Goal: Transaction & Acquisition: Purchase product/service

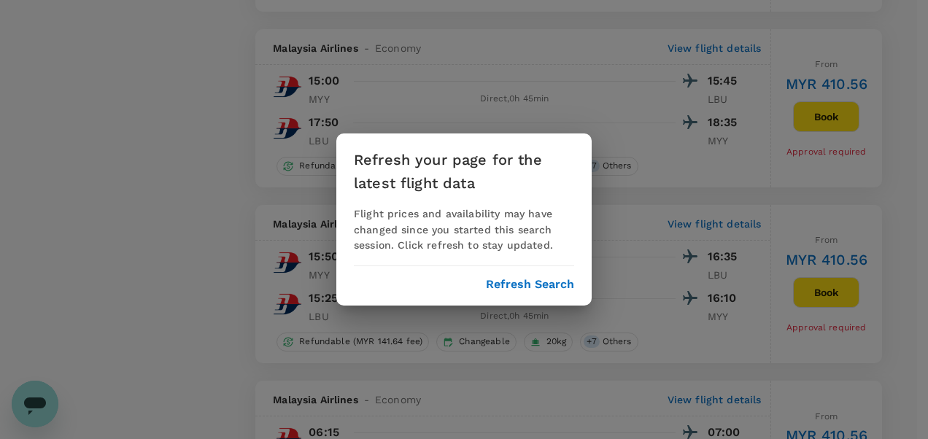
click at [511, 293] on div "Refresh your page for the latest flight data Flight prices and availability may…" at bounding box center [463, 220] width 255 height 173
click at [511, 290] on button "Refresh Search" at bounding box center [530, 284] width 88 height 13
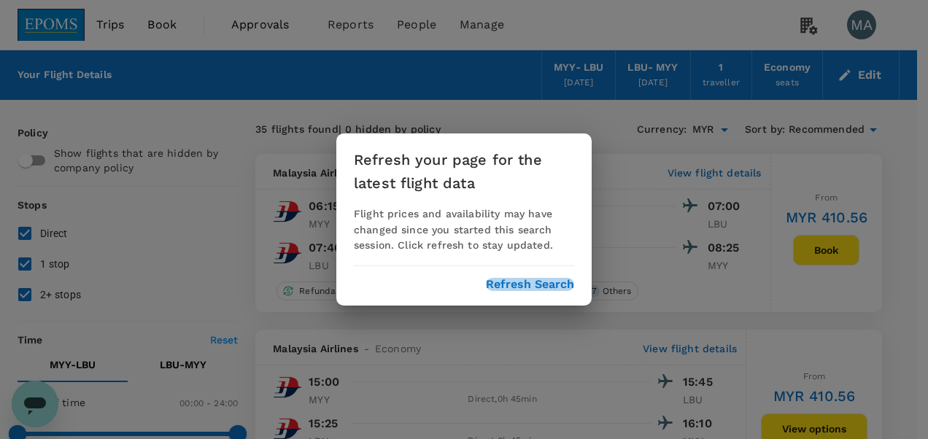
click at [555, 289] on button "Refresh Search" at bounding box center [530, 284] width 88 height 13
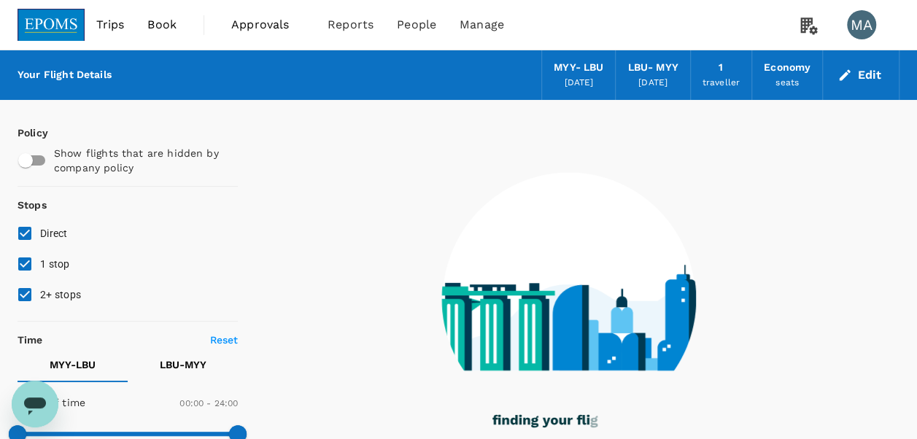
click at [862, 81] on button "Edit" at bounding box center [861, 74] width 53 height 23
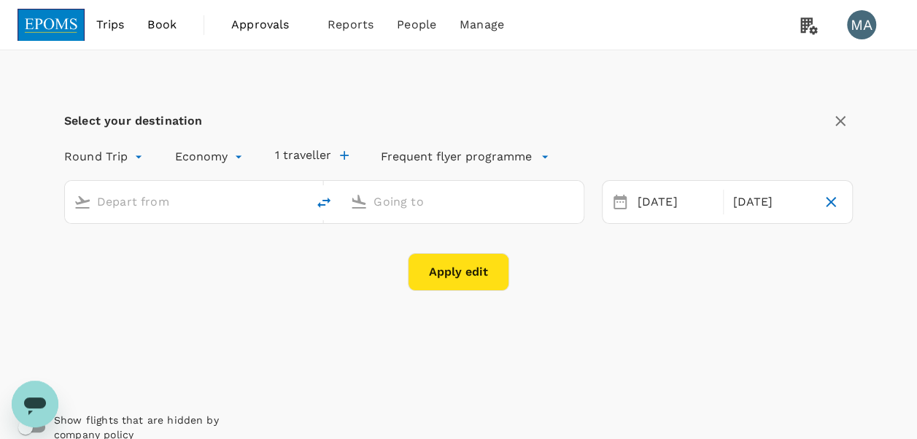
type input "Miri Intl (MYY)"
type input "Labuan (LBU)"
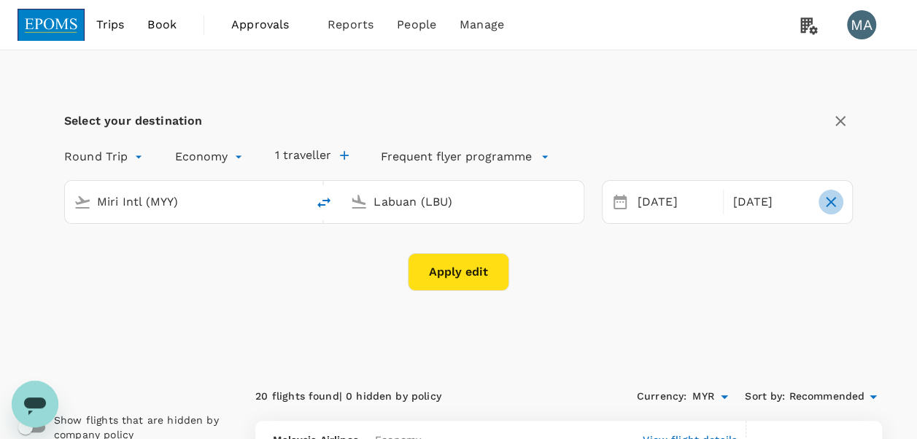
click at [838, 200] on icon "button" at bounding box center [831, 202] width 18 height 18
type input "oneway"
click at [449, 271] on button "Apply edit" at bounding box center [458, 272] width 101 height 38
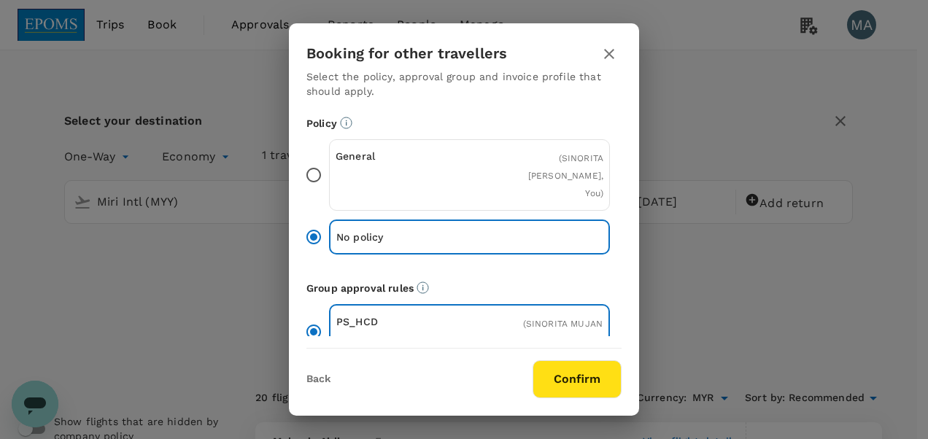
click at [315, 170] on input "General ( SINORITA MUJAN NGAU, You )" at bounding box center [313, 175] width 31 height 31
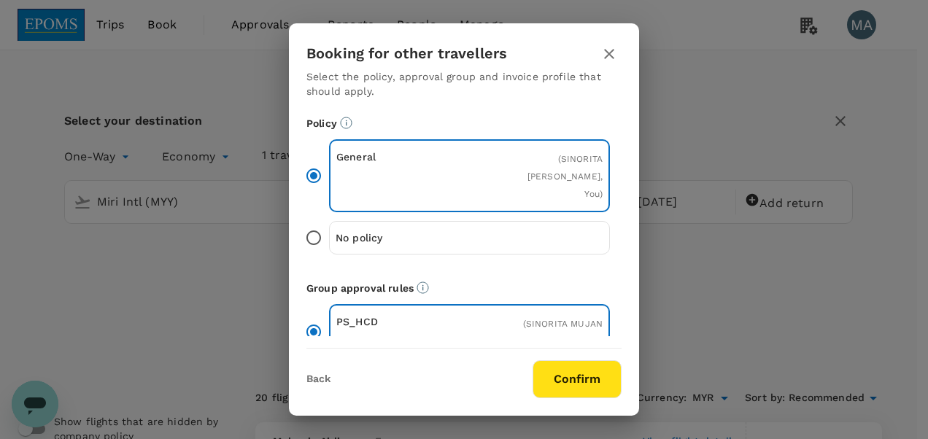
click at [604, 376] on button "Confirm" at bounding box center [577, 379] width 89 height 38
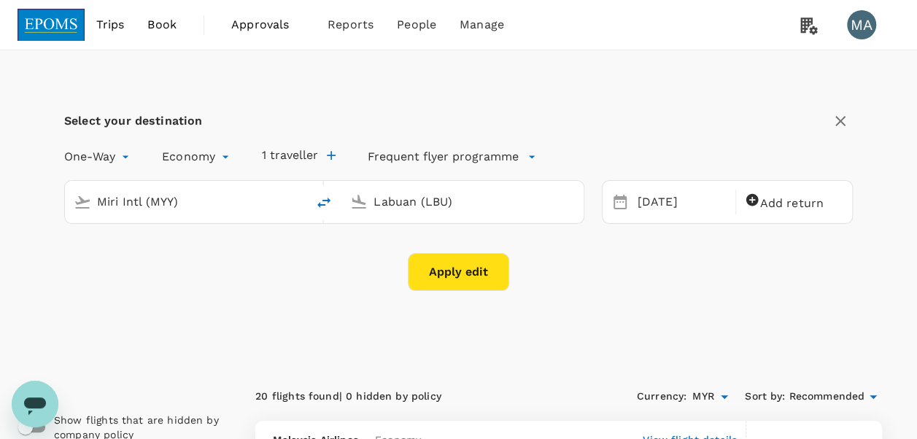
checkbox input "false"
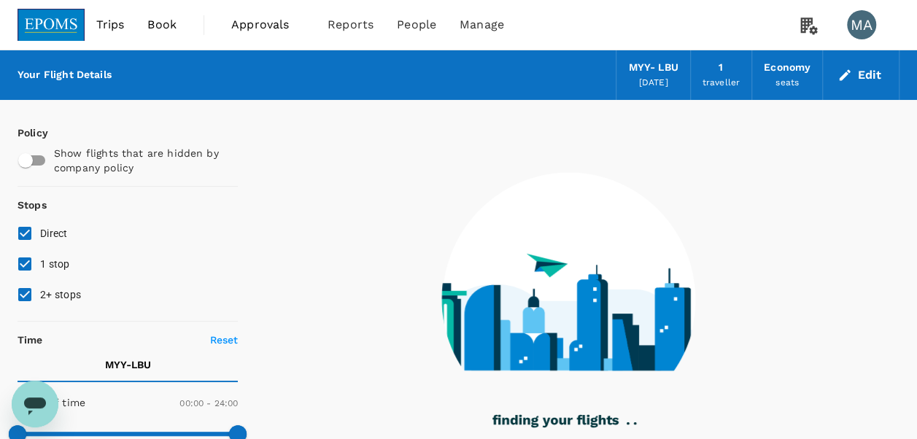
click at [28, 257] on input "1 stop" at bounding box center [24, 264] width 31 height 31
checkbox input "false"
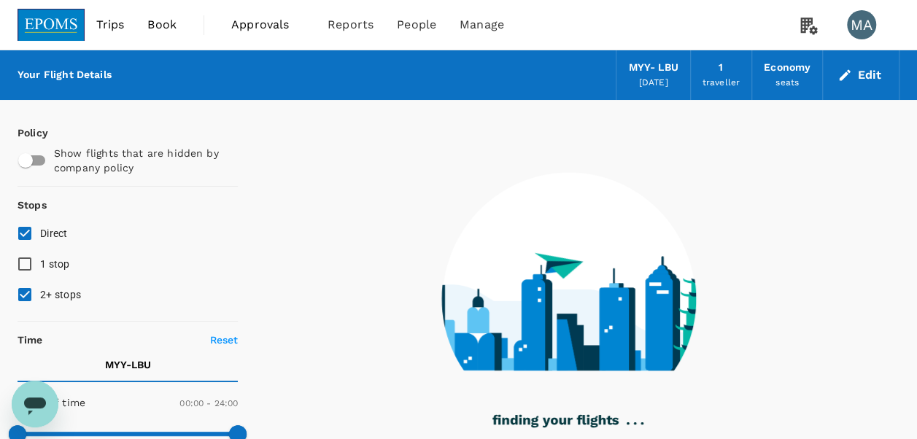
click at [26, 298] on input "2+ stops" at bounding box center [24, 294] width 31 height 31
checkbox input "false"
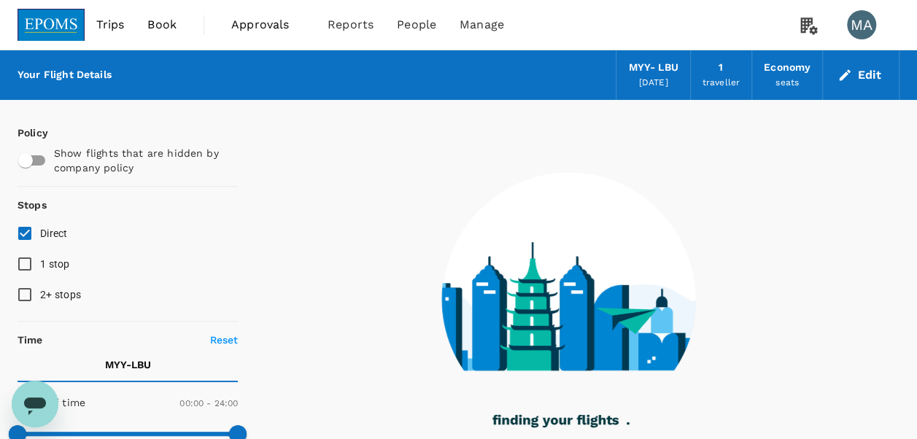
checkbox input "true"
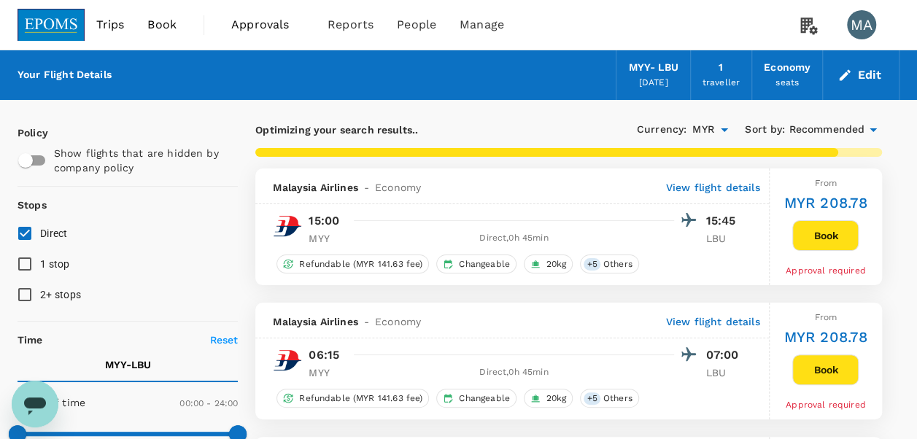
click at [858, 71] on button "Edit" at bounding box center [861, 74] width 53 height 23
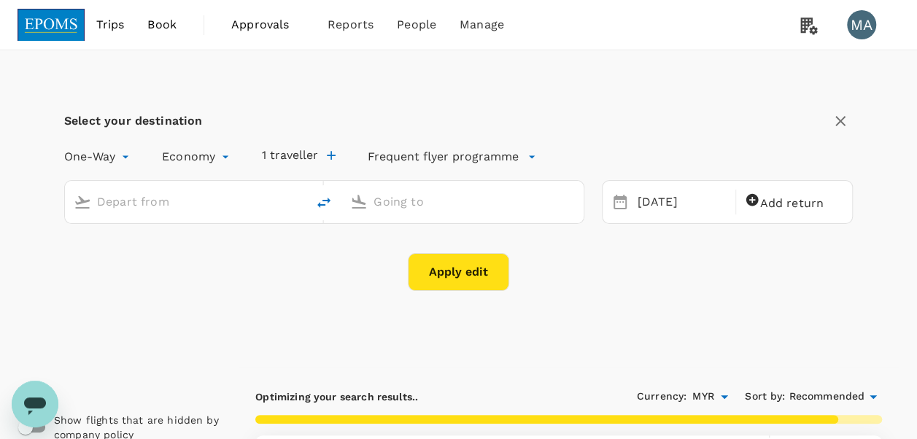
type input "Miri Intl (MYY)"
type input "Labuan (LBU)"
click at [794, 204] on span "Add return" at bounding box center [792, 203] width 64 height 14
type input "roundtrip"
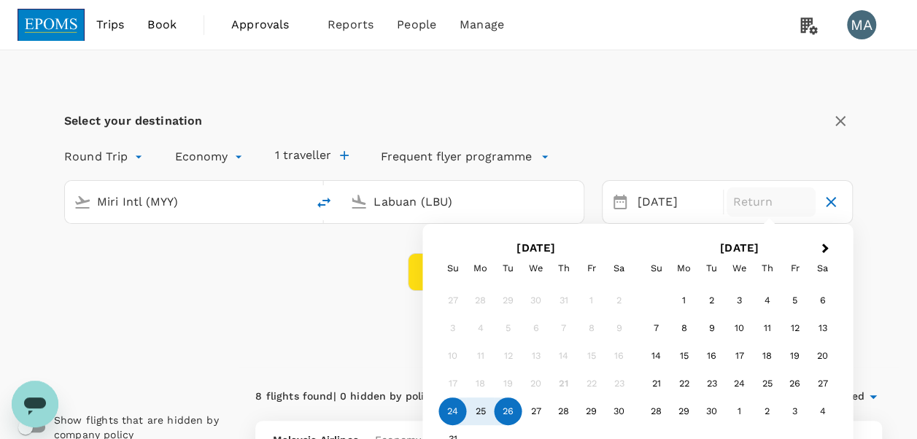
click at [512, 416] on div "26" at bounding box center [509, 412] width 28 height 28
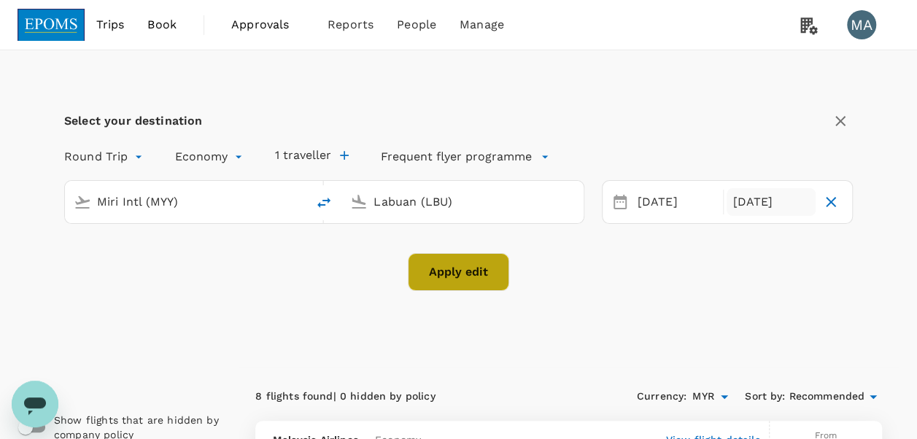
click at [458, 271] on button "Apply edit" at bounding box center [458, 272] width 101 height 38
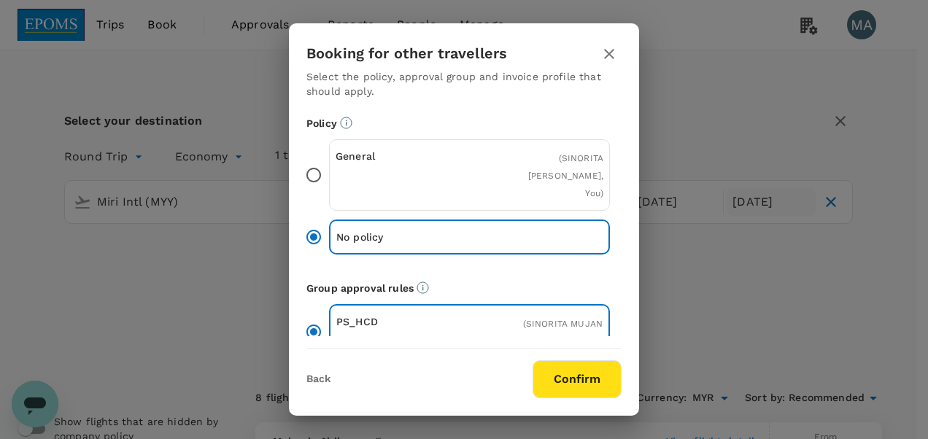
click at [305, 169] on input "General ( SINORITA MUJAN NGAU, You )" at bounding box center [313, 175] width 31 height 31
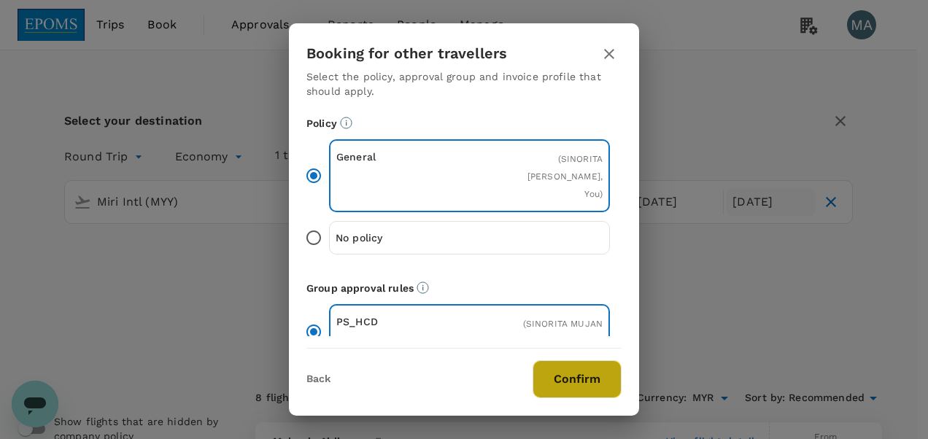
click at [590, 374] on button "Confirm" at bounding box center [577, 379] width 89 height 38
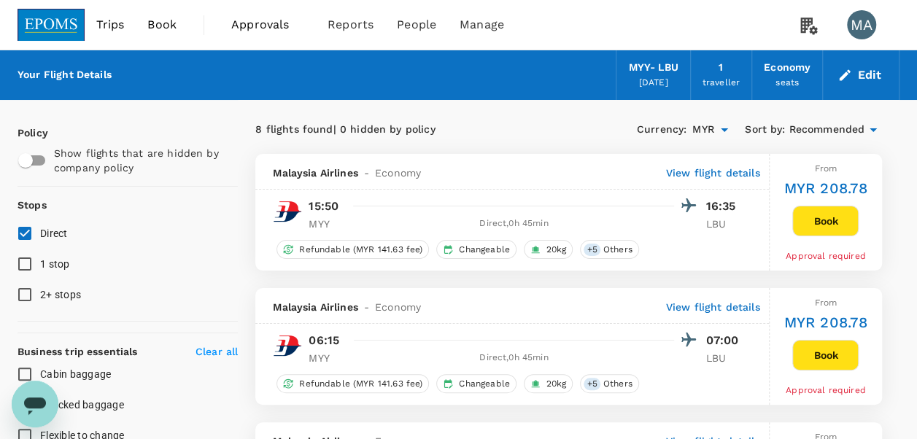
checkbox input "false"
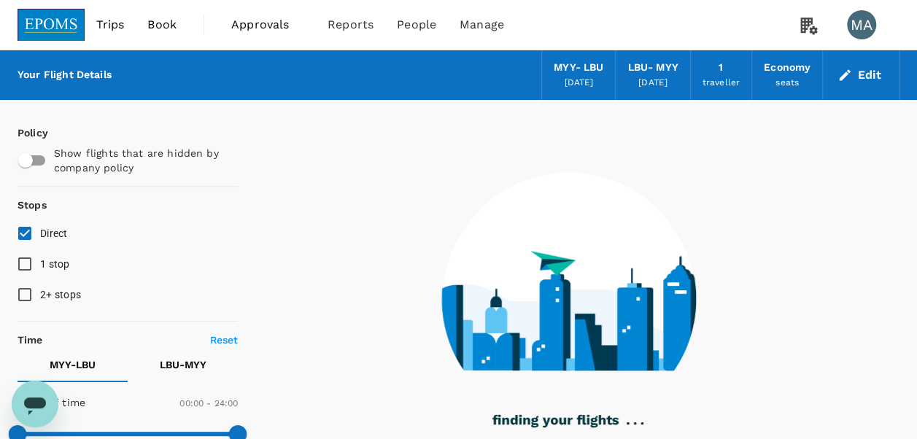
click at [42, 270] on span "1 stop" at bounding box center [55, 264] width 30 height 12
click at [40, 270] on input "1 stop" at bounding box center [24, 264] width 31 height 31
checkbox input "true"
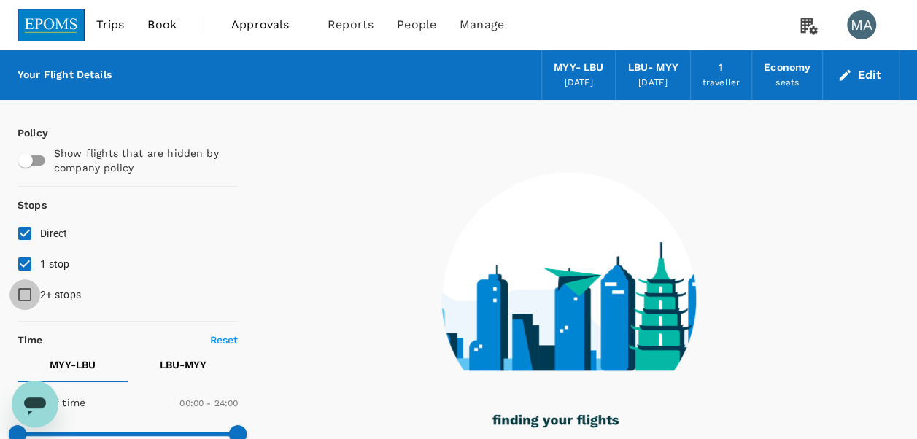
click at [27, 301] on input "2+ stops" at bounding box center [24, 294] width 31 height 31
checkbox input "true"
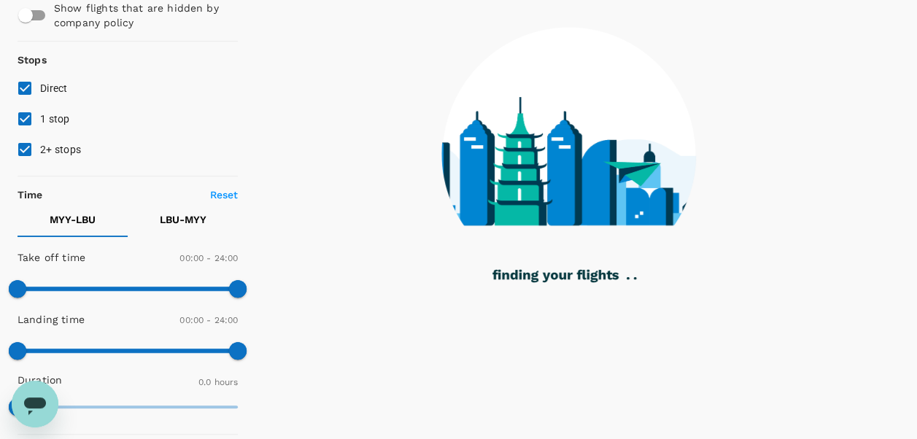
scroll to position [146, 0]
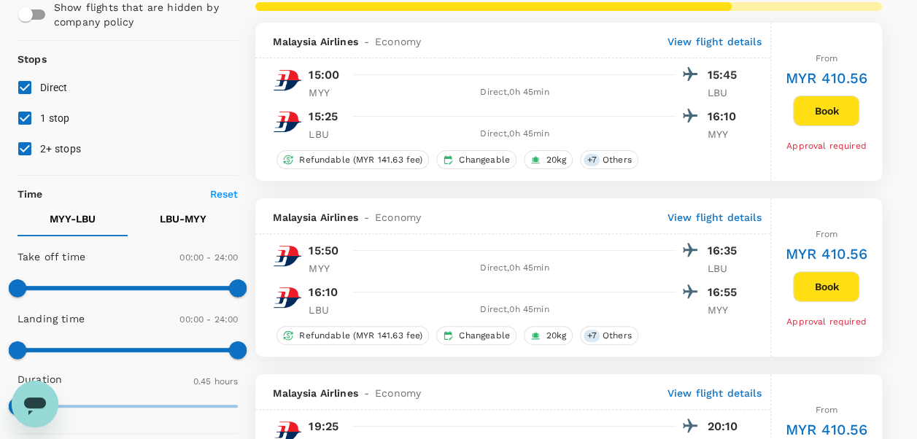
checkbox input "true"
type input "MYR"
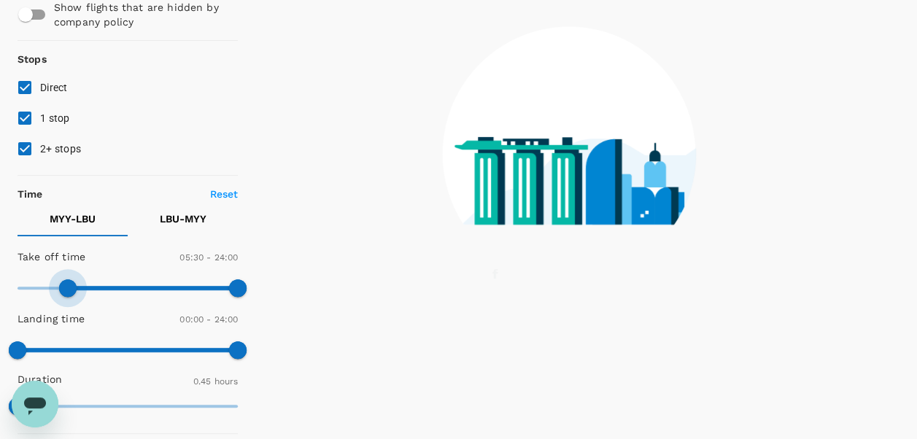
type input "300"
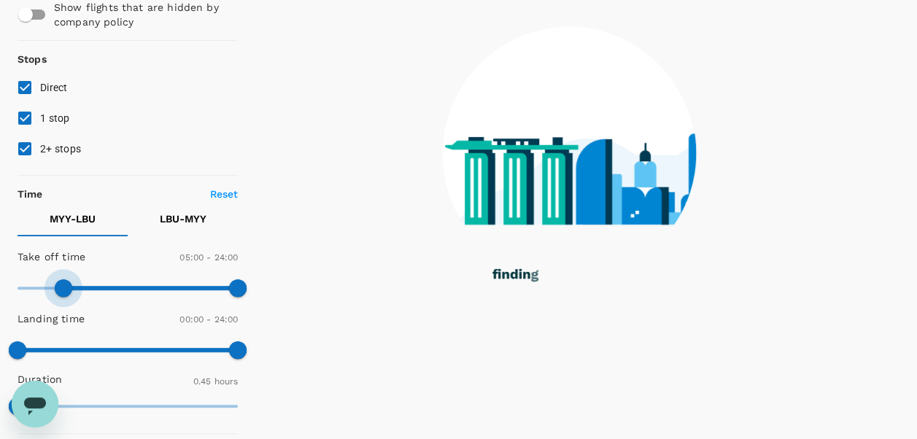
drag, startPoint x: 25, startPoint y: 290, endPoint x: 63, endPoint y: 281, distance: 39.1
click at [63, 281] on span at bounding box center [64, 288] width 18 height 18
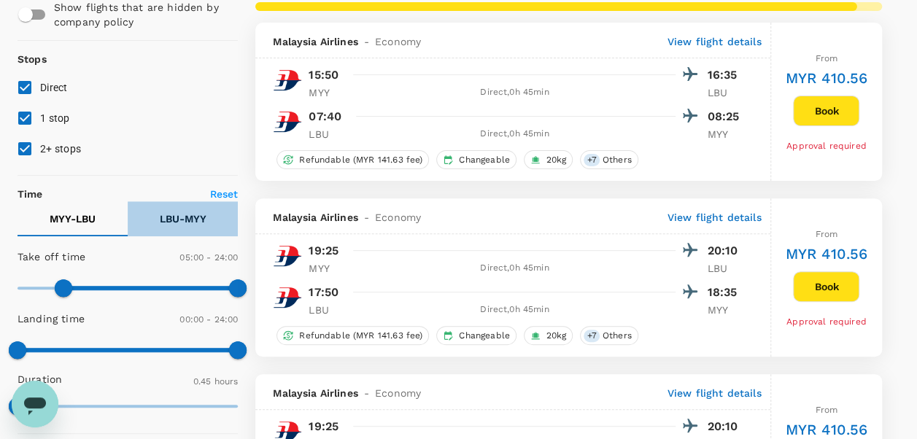
click at [185, 213] on p "LBU - MYY" at bounding box center [183, 219] width 47 height 15
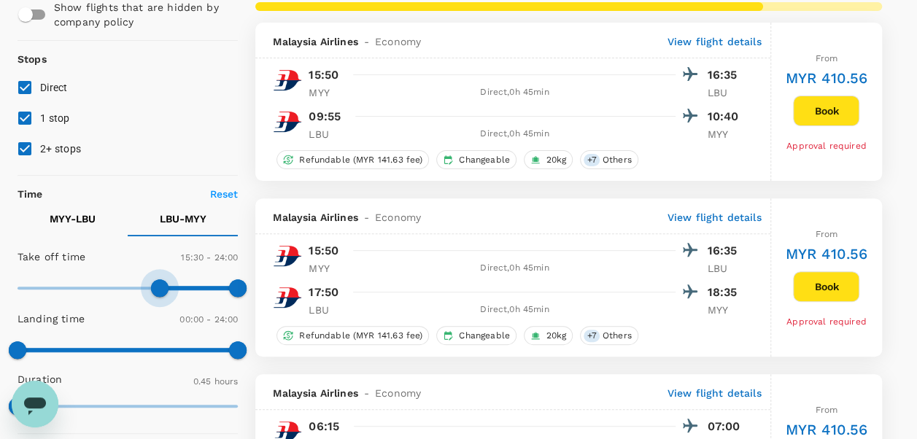
type input "900"
drag, startPoint x: 19, startPoint y: 293, endPoint x: 157, endPoint y: 277, distance: 138.8
click at [157, 279] on span at bounding box center [156, 288] width 18 height 18
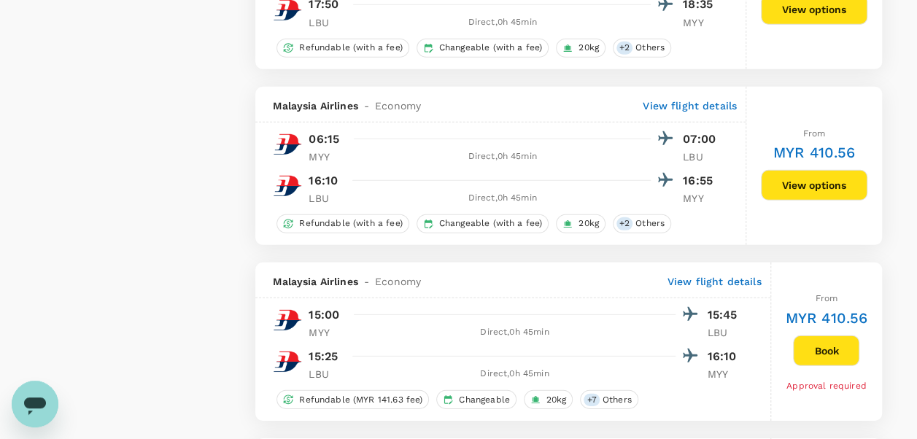
scroll to position [1973, 0]
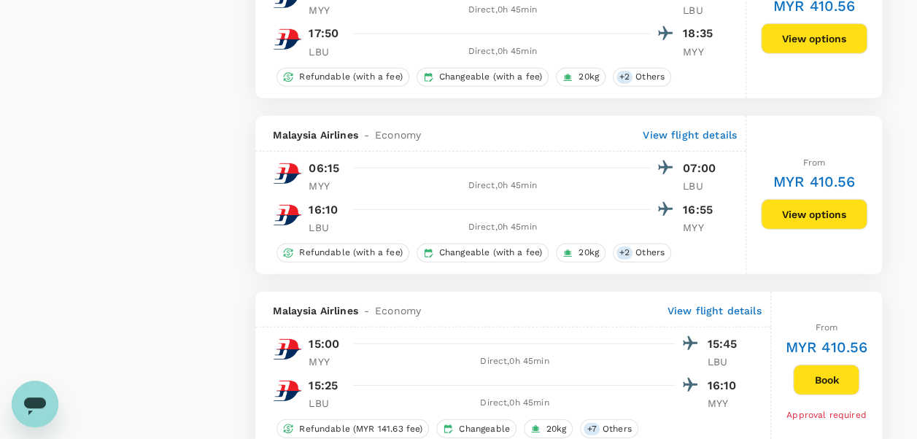
click at [800, 209] on button "View options" at bounding box center [814, 214] width 107 height 31
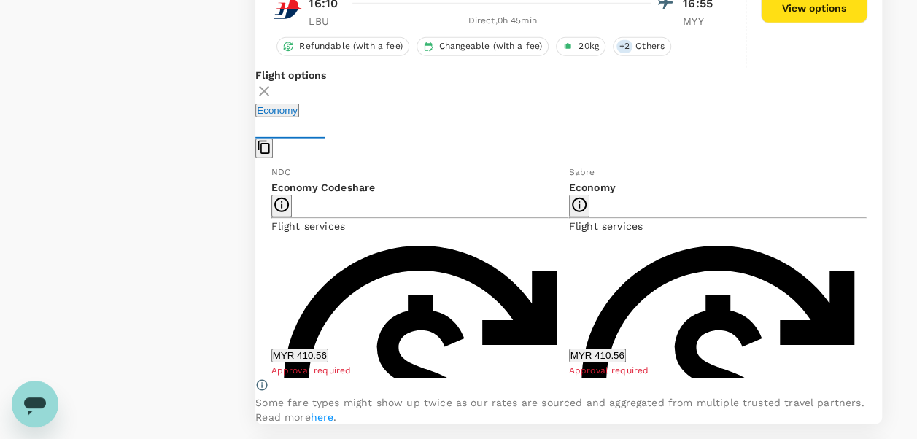
scroll to position [2231, 0]
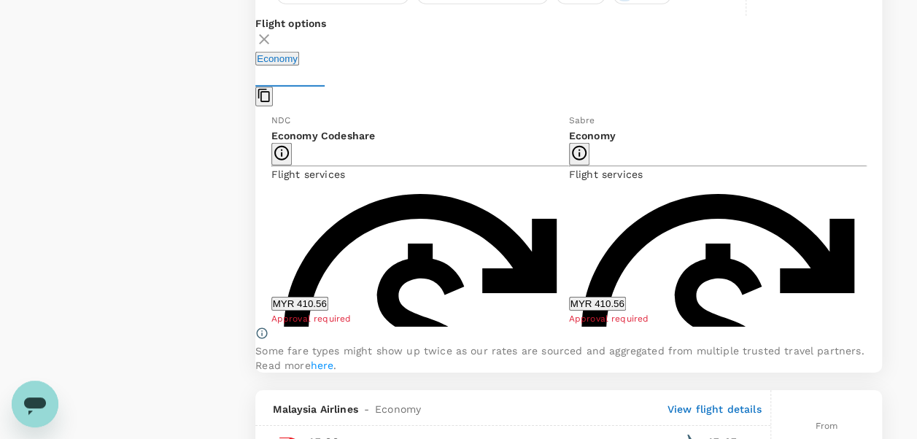
click at [603, 304] on button "MYR 410.56" at bounding box center [597, 304] width 57 height 14
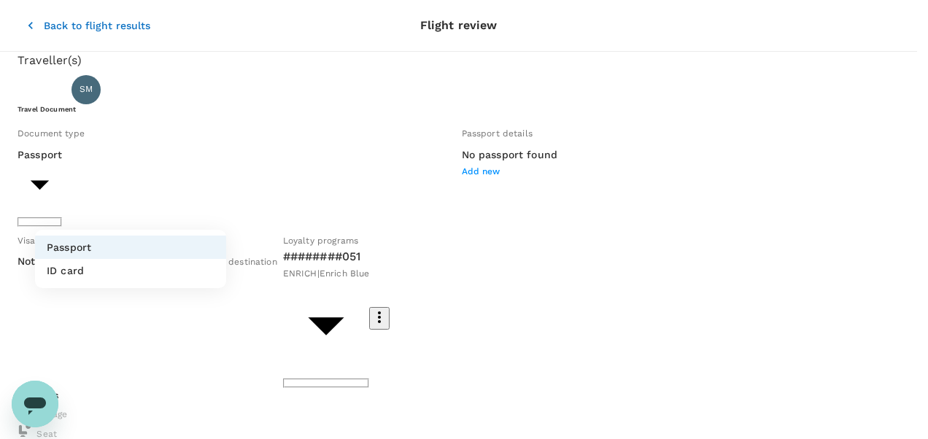
click at [144, 274] on li "ID card" at bounding box center [130, 270] width 191 height 23
type input "Id card"
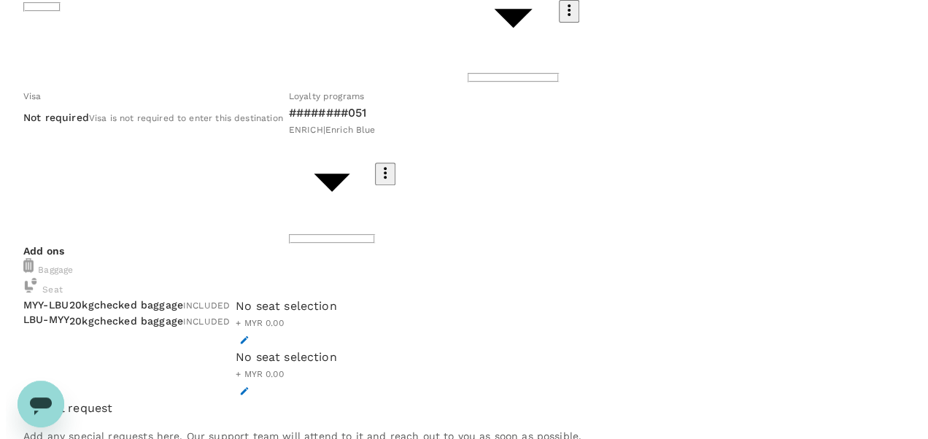
scroll to position [253, 0]
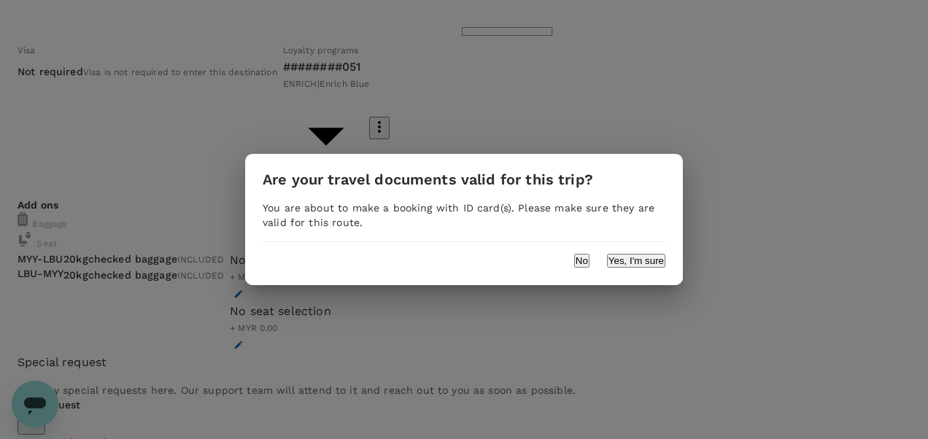
click at [636, 259] on button "Yes, I'm sure" at bounding box center [636, 261] width 58 height 14
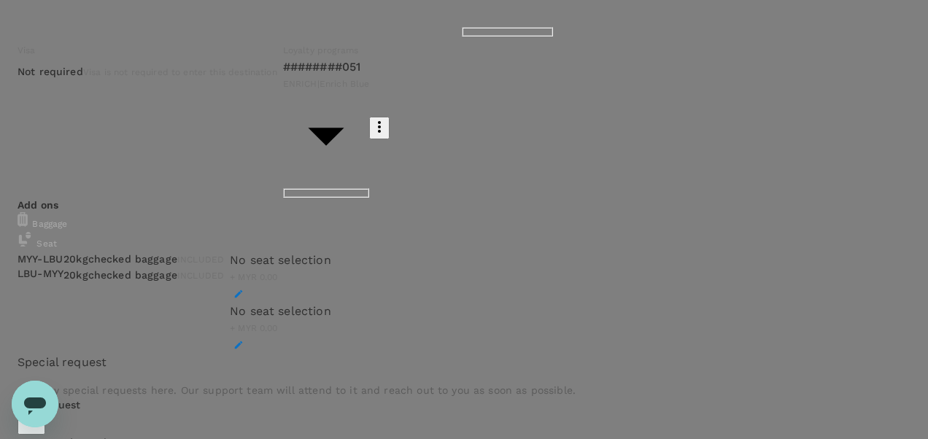
type input "9ea61a02-274a-4f65-9d5b-ca51ac7b2cfc"
